Goal: Task Accomplishment & Management: Manage account settings

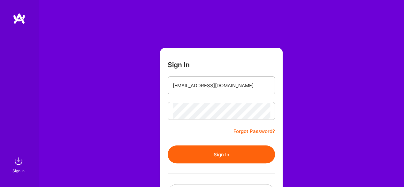
click at [205, 160] on button "Sign In" at bounding box center [221, 154] width 107 height 18
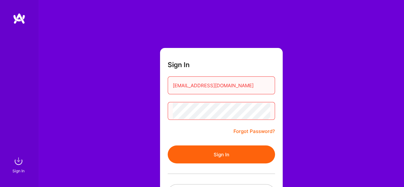
click at [261, 131] on link "Forgot Password?" at bounding box center [253, 131] width 41 height 8
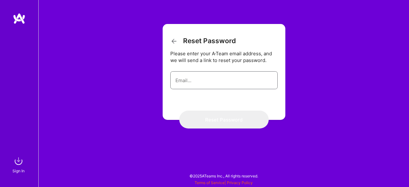
click at [223, 80] on input "email" at bounding box center [223, 80] width 97 height 16
type input "[EMAIL_ADDRESS][DOMAIN_NAME]"
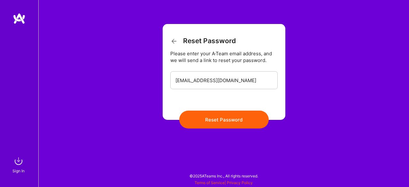
click at [226, 124] on button "Reset Password" at bounding box center [223, 119] width 89 height 18
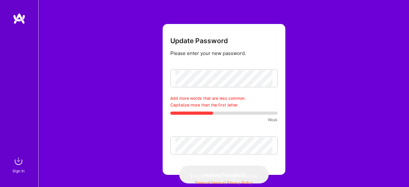
click at [198, 113] on div at bounding box center [191, 112] width 43 height 3
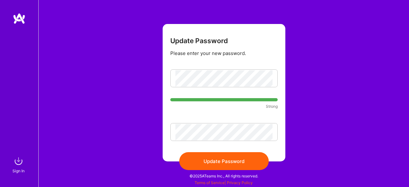
click at [213, 157] on button "Update Password" at bounding box center [223, 161] width 89 height 18
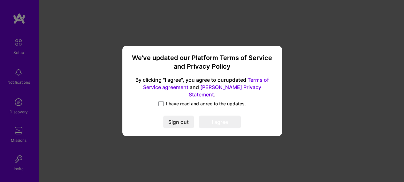
click at [163, 101] on label "I have read and agree to the updates." at bounding box center [201, 104] width 87 height 6
click at [0, 0] on input "I have read and agree to the updates." at bounding box center [0, 0] width 0 height 0
click at [216, 116] on button "I agree" at bounding box center [220, 122] width 42 height 13
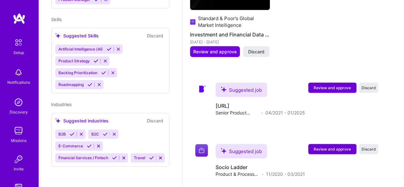
scroll to position [638, 0]
